Goal: Information Seeking & Learning: Learn about a topic

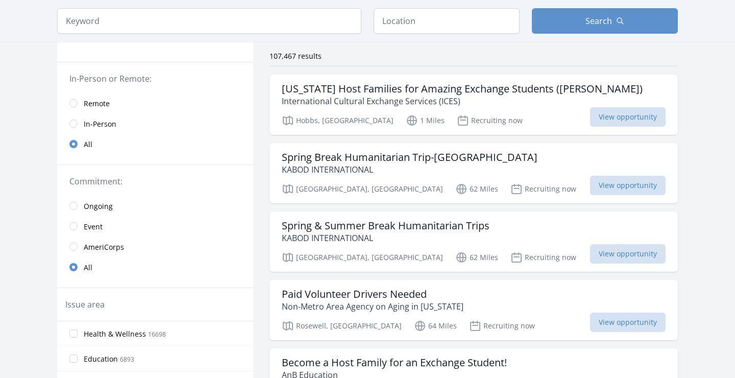
scroll to position [76, 0]
click at [73, 107] on link "Remote" at bounding box center [155, 102] width 196 height 20
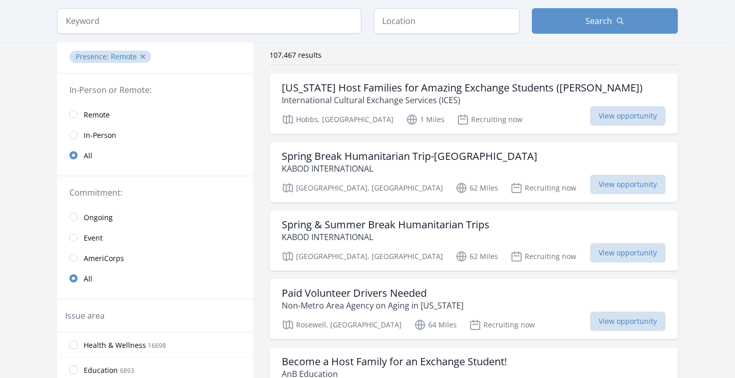
click at [78, 120] on link "Remote" at bounding box center [155, 114] width 196 height 20
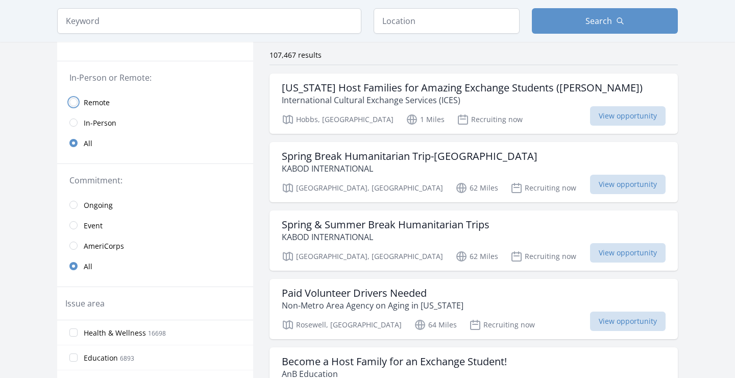
click at [75, 101] on input "radio" at bounding box center [73, 102] width 8 height 8
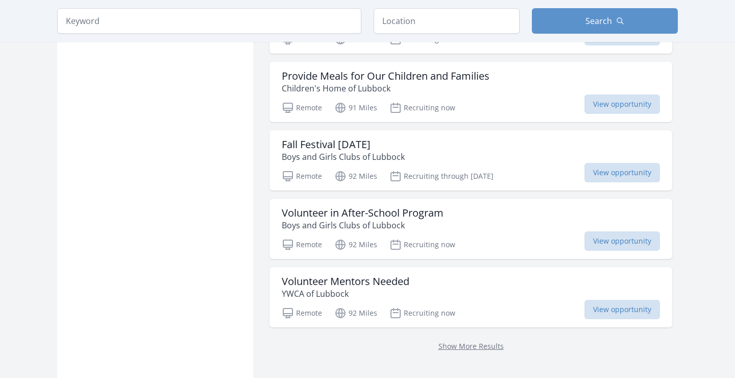
scroll to position [1195, 0]
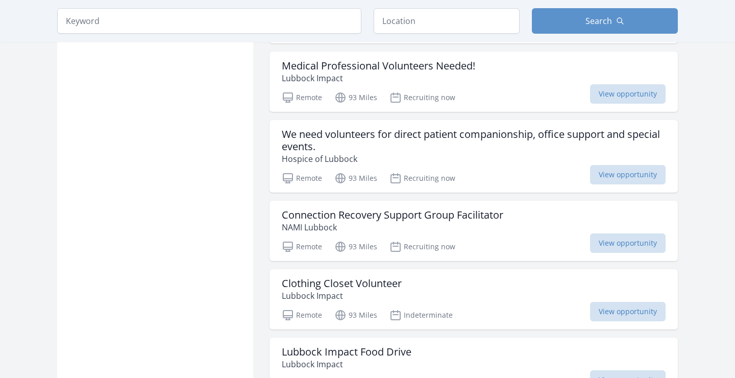
scroll to position [2294, 0]
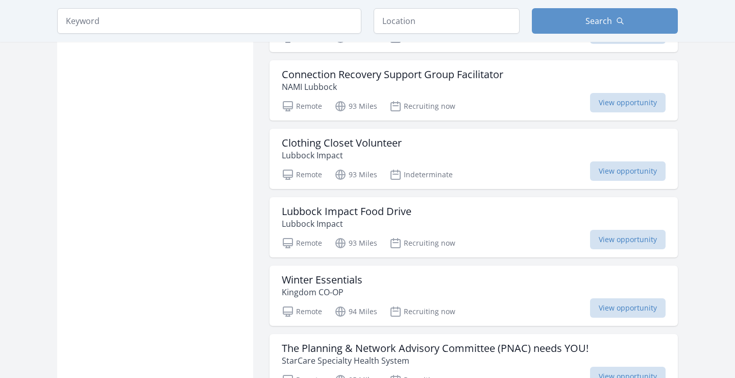
scroll to position [2427, 0]
